Goal: Information Seeking & Learning: Learn about a topic

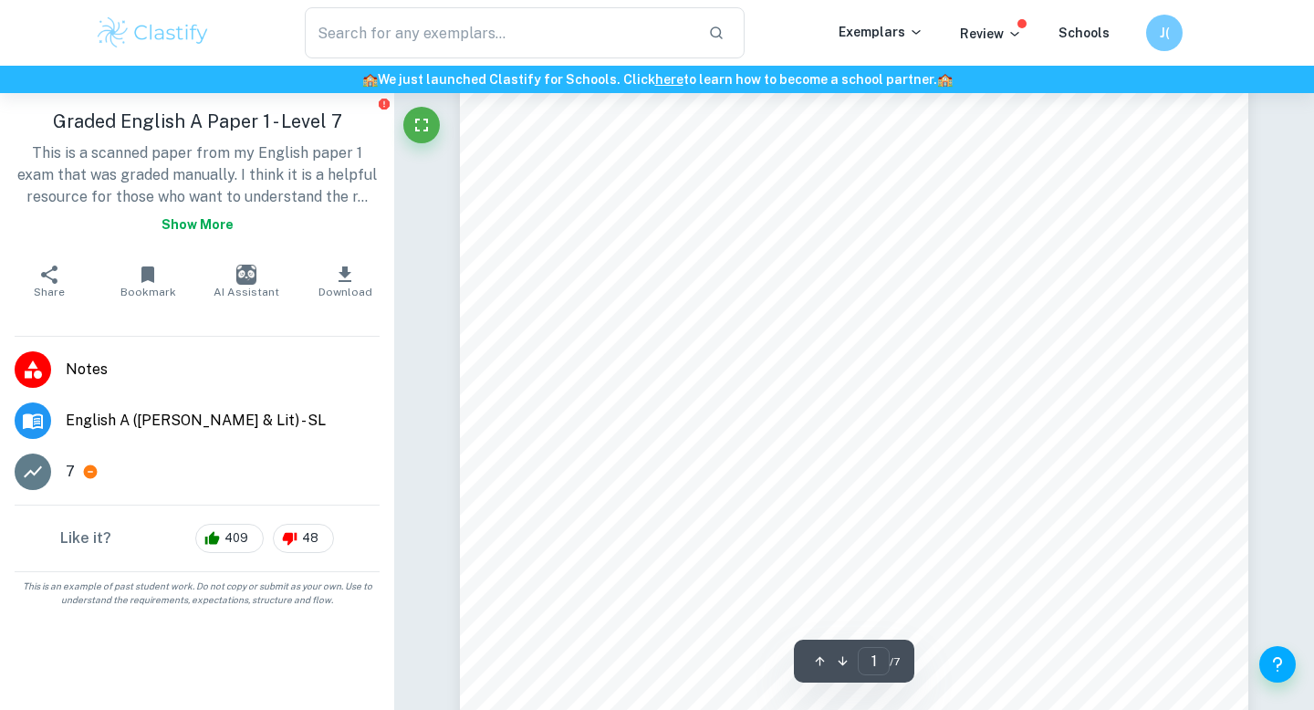
scroll to position [382, 0]
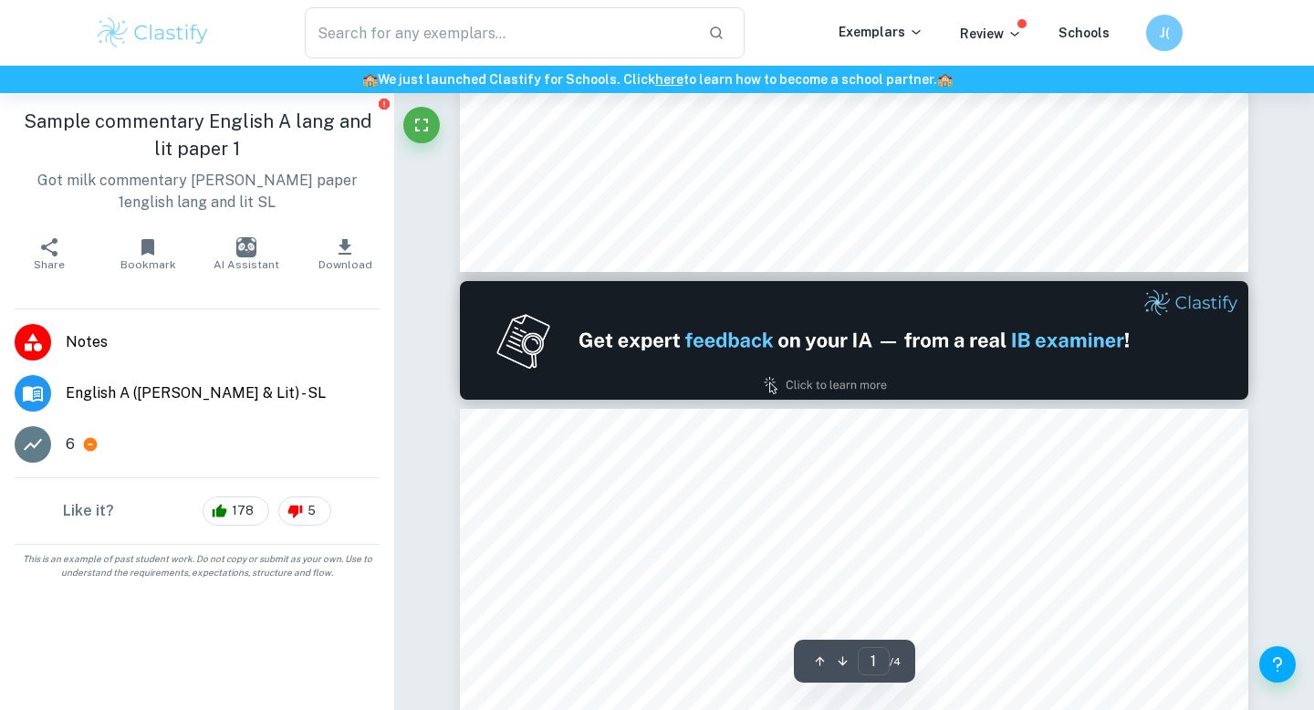
scroll to position [900, 0]
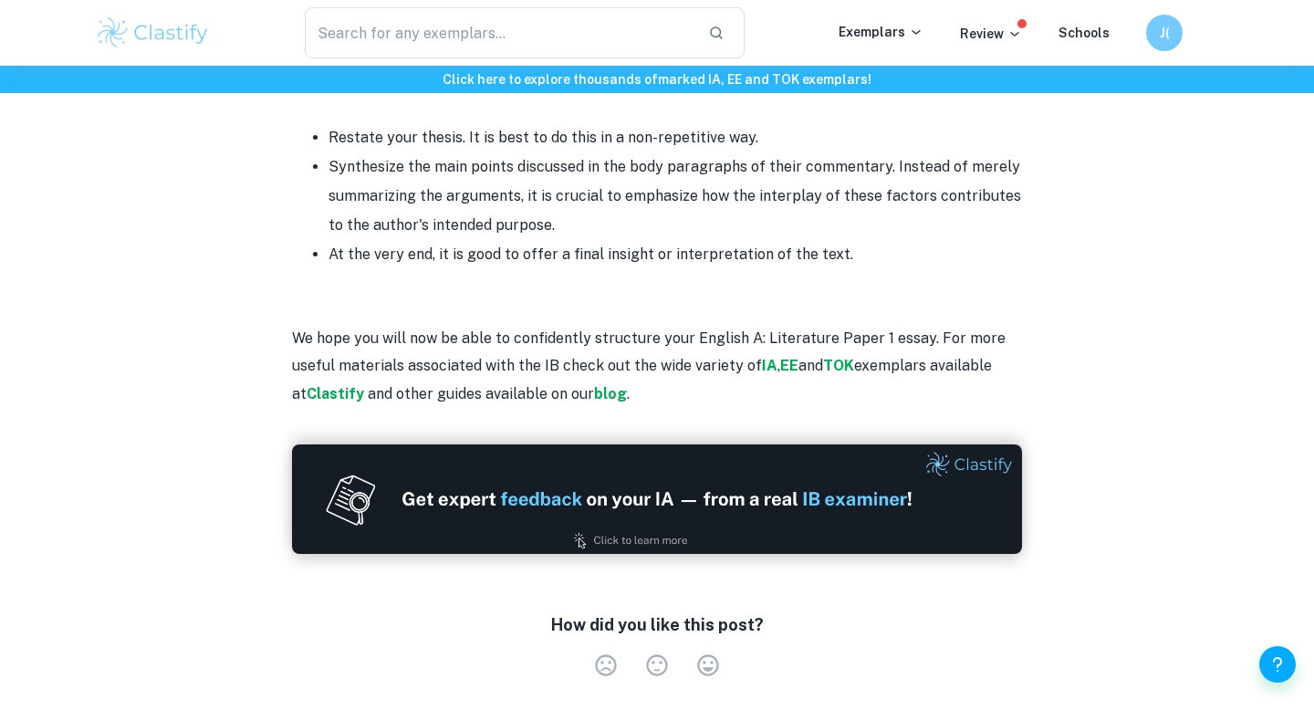
scroll to position [2220, 0]
